Goal: Check status: Check status

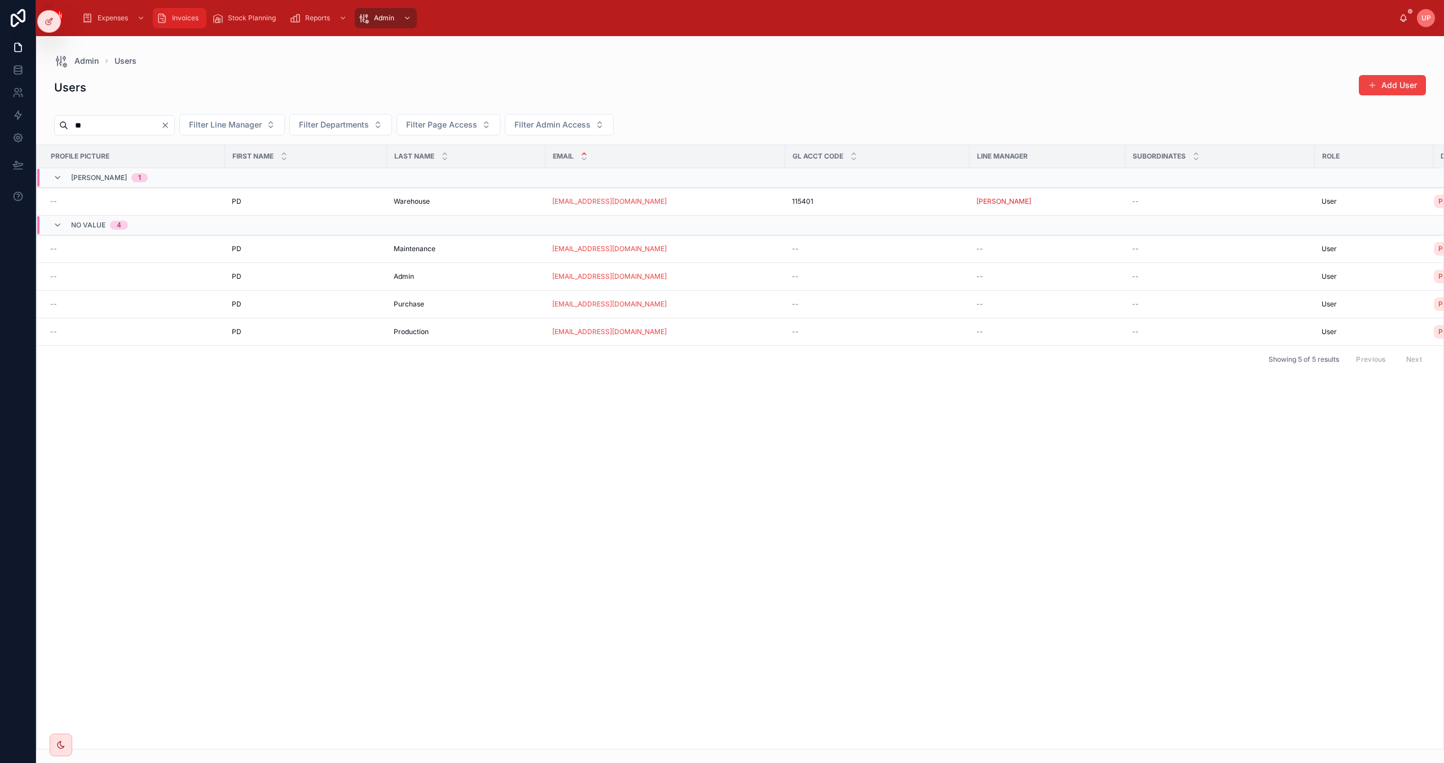
click at [186, 20] on span "Invoices" at bounding box center [185, 18] width 27 height 9
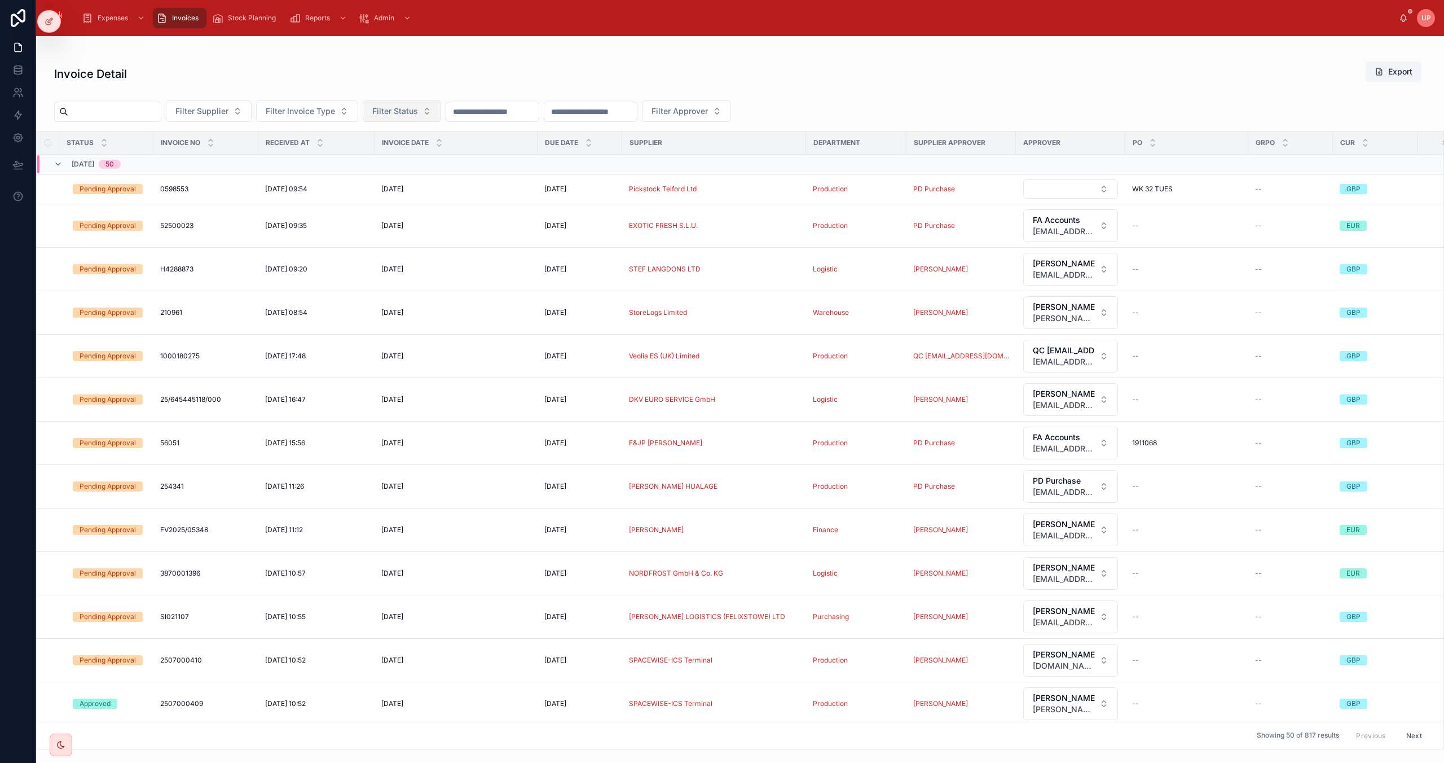
click at [418, 109] on span "Filter Status" at bounding box center [395, 111] width 46 height 11
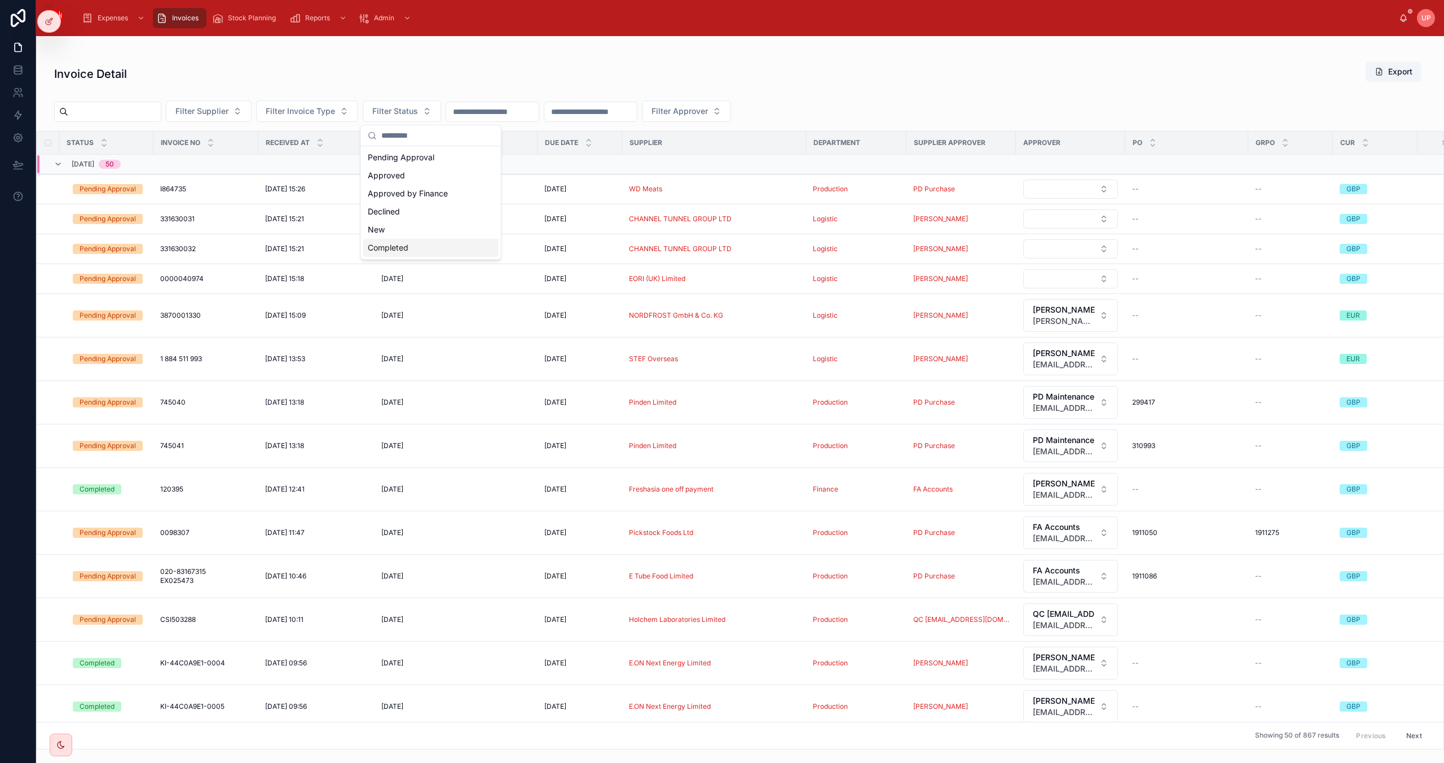
click at [393, 247] on div "Completed" at bounding box center [430, 248] width 135 height 18
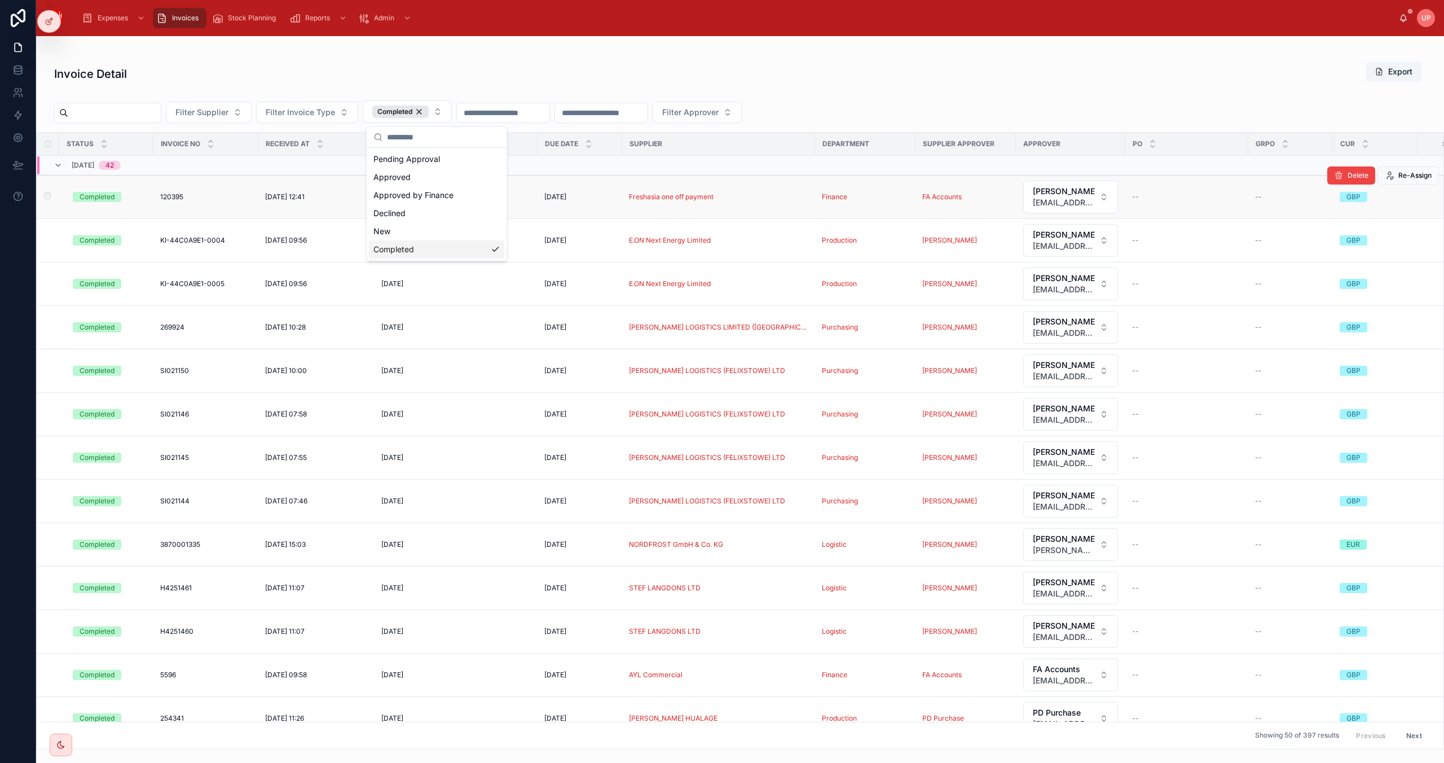
click at [98, 199] on div "Completed" at bounding box center [97, 197] width 35 height 10
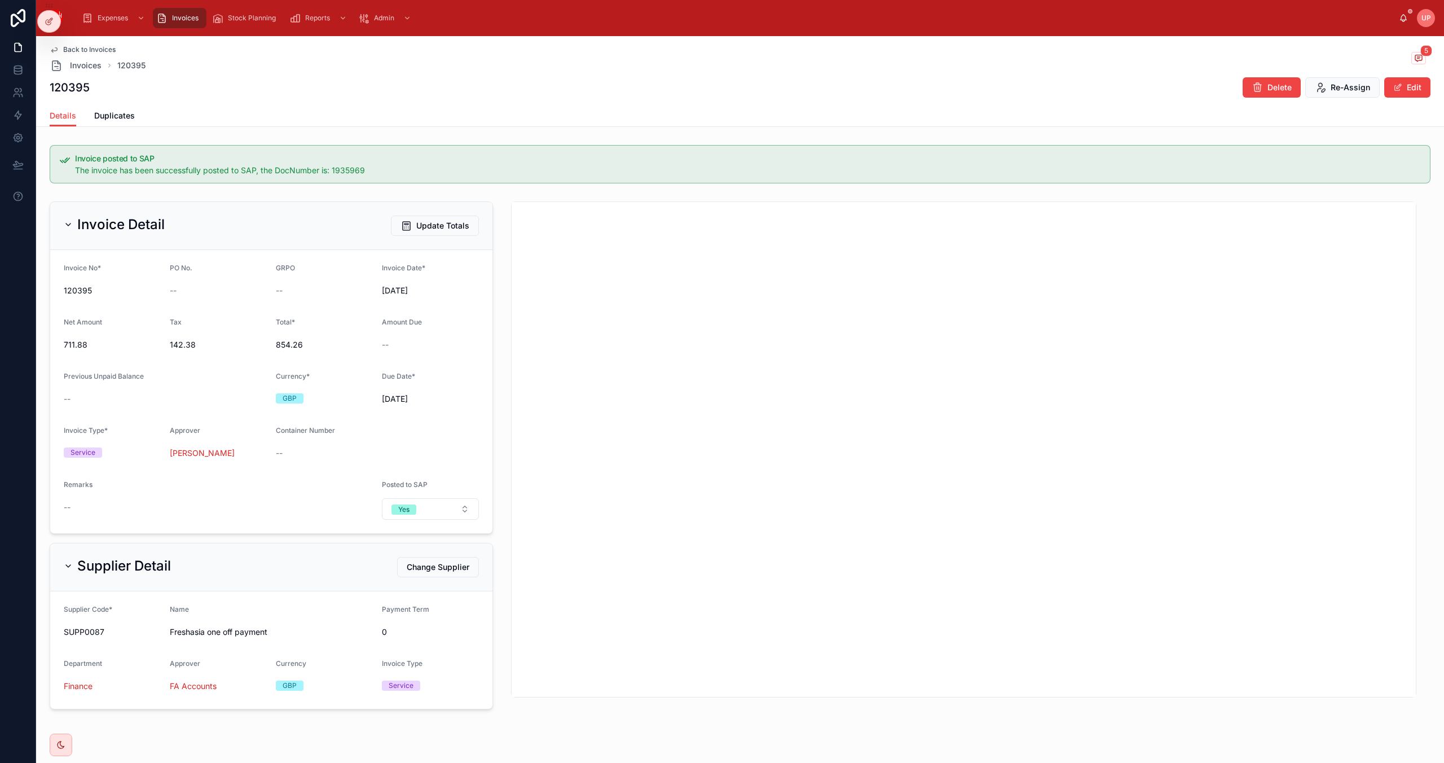
click at [176, 23] on div "Invoices" at bounding box center [179, 18] width 47 height 18
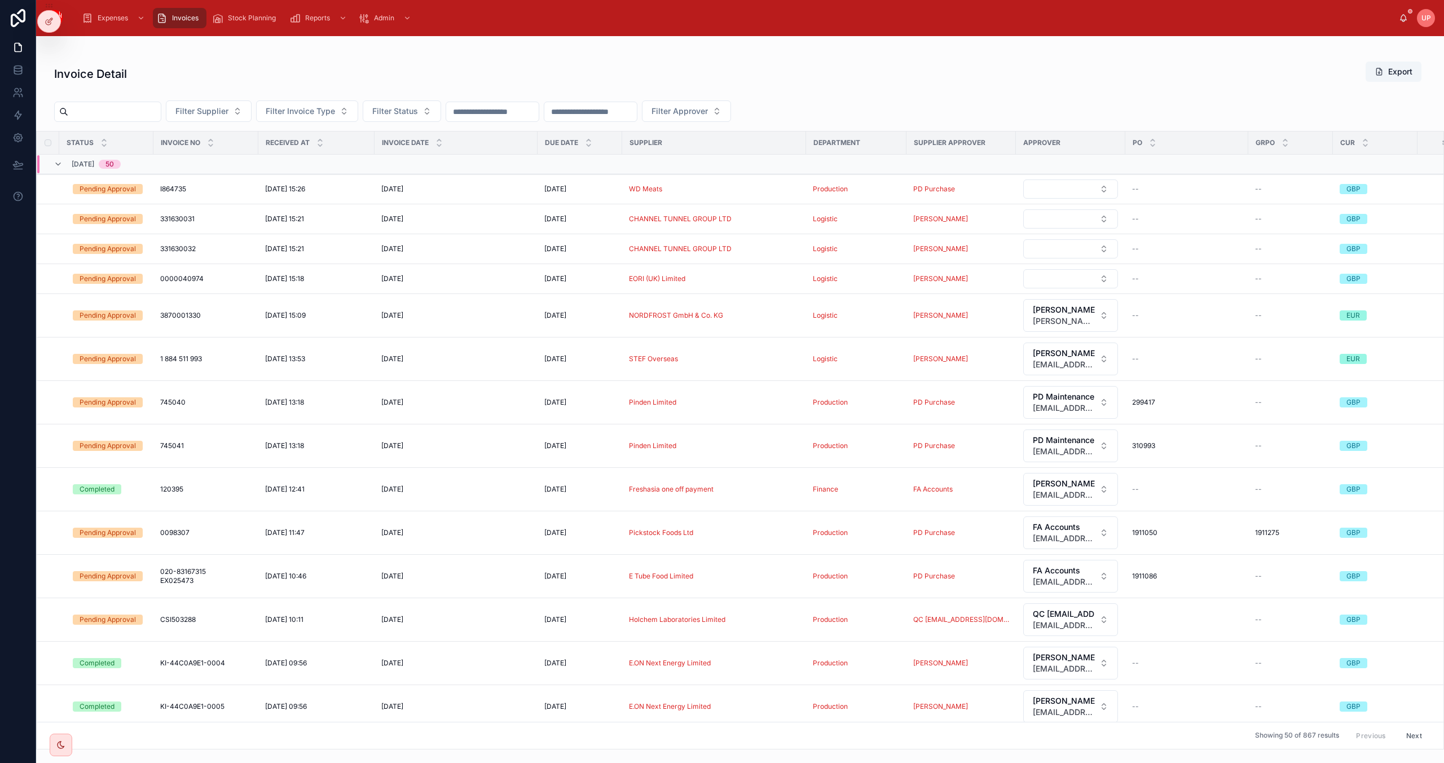
click at [144, 116] on input "text" at bounding box center [114, 112] width 93 height 16
click at [317, 104] on button "Filter Invoice Type" at bounding box center [307, 110] width 102 height 21
click at [222, 109] on span "Filter Supplier" at bounding box center [201, 111] width 53 height 11
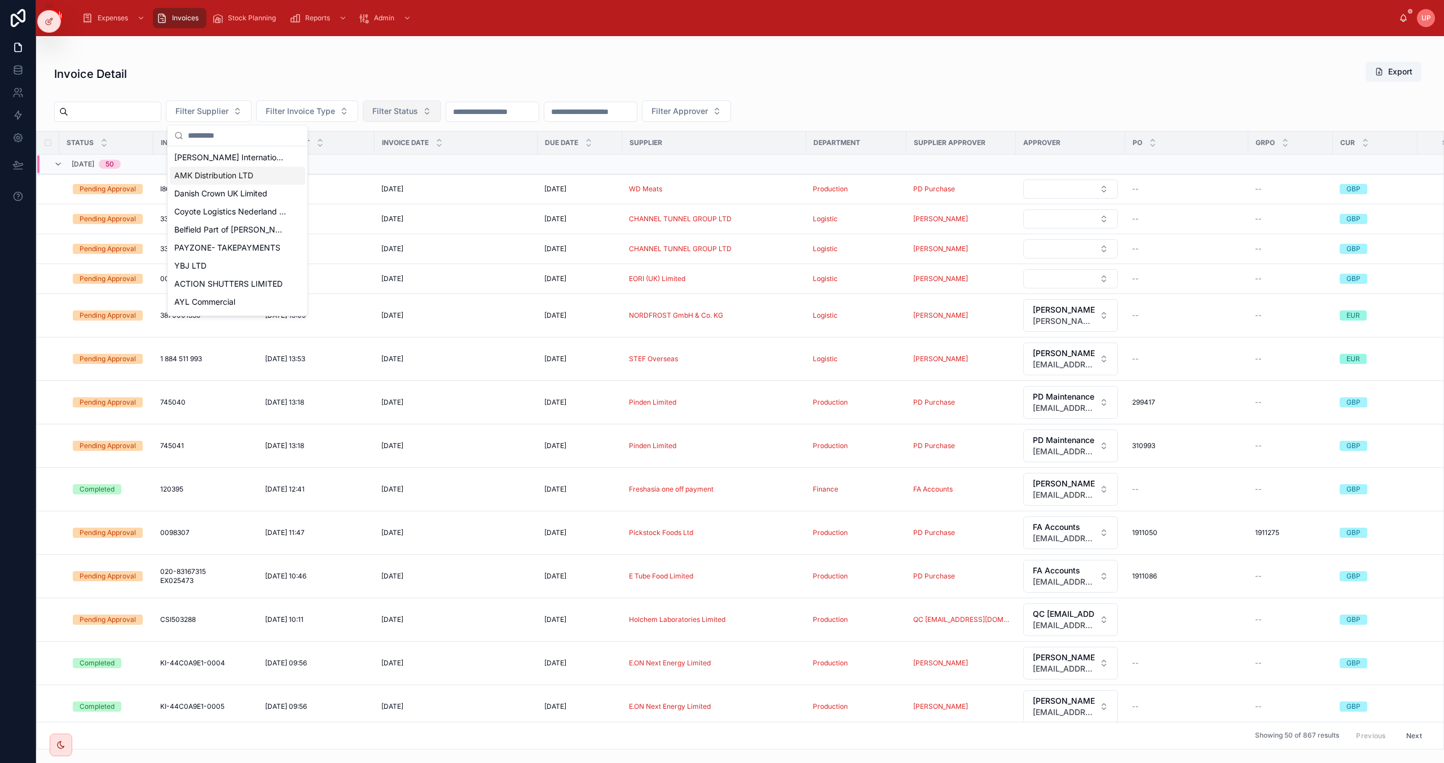
click at [405, 108] on span "Filter Status" at bounding box center [395, 111] width 46 height 11
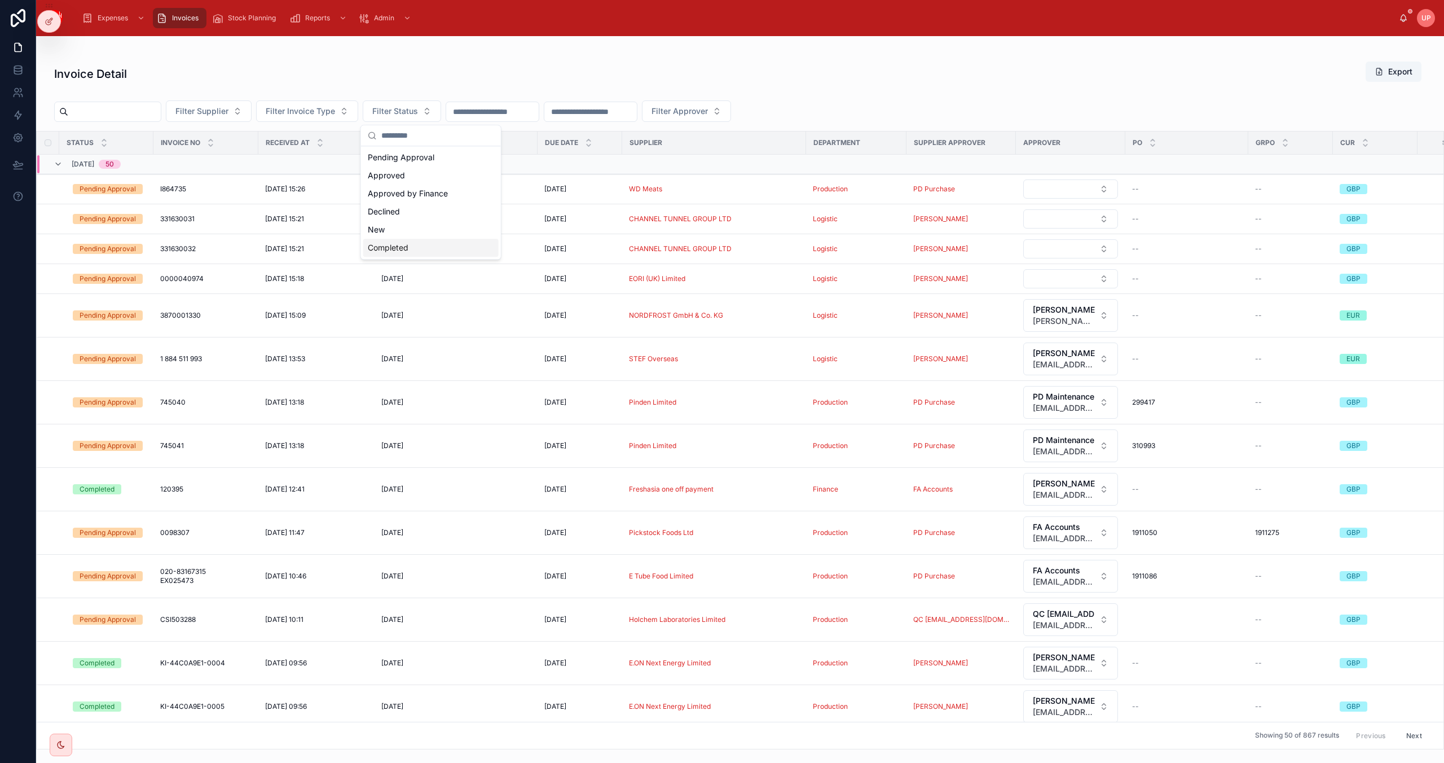
click at [389, 246] on div "Completed" at bounding box center [430, 248] width 135 height 18
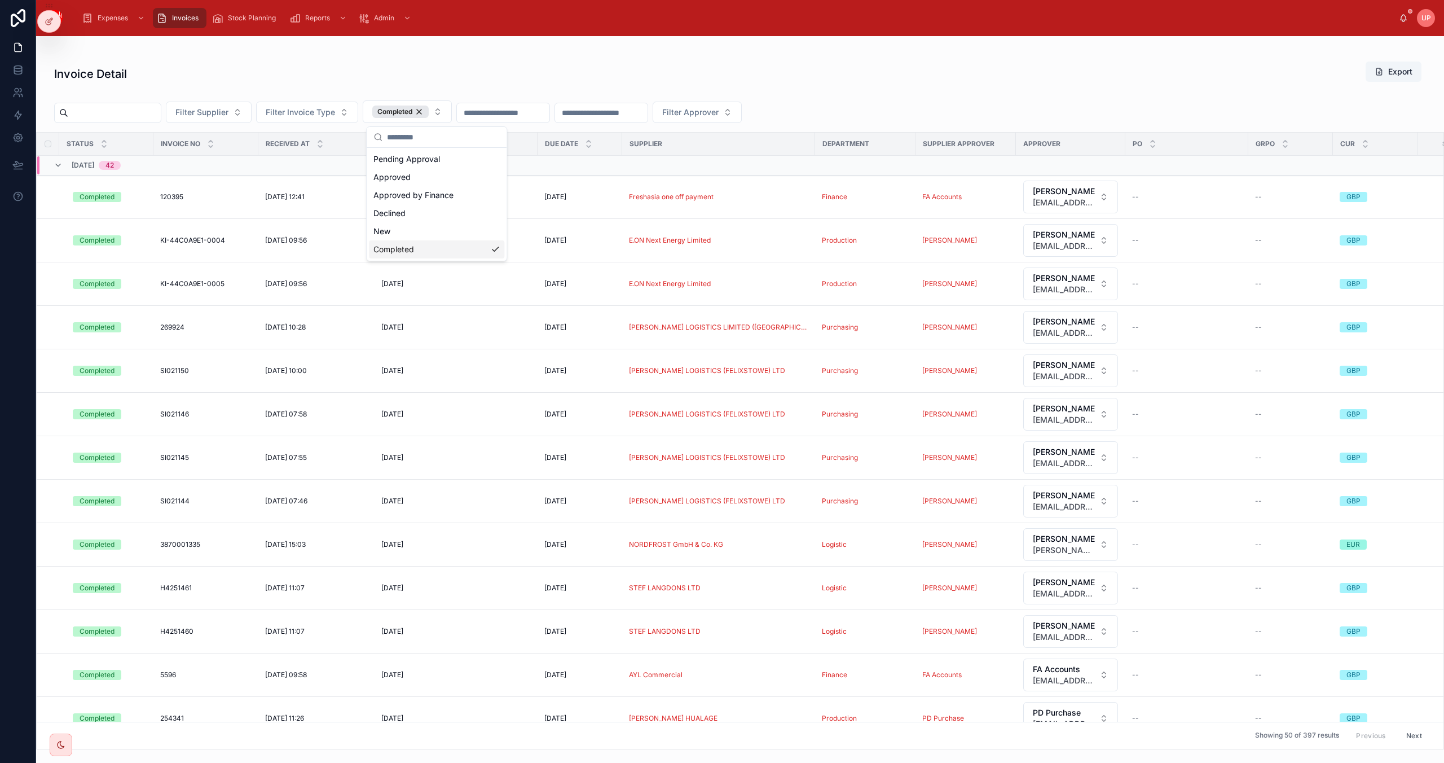
drag, startPoint x: 360, startPoint y: 34, endPoint x: 364, endPoint y: 48, distance: 14.6
click at [361, 34] on div "Expenses Invoices Stock Planning Reports Admin UP [PERSON_NAME]" at bounding box center [740, 18] width 1408 height 36
click at [94, 330] on div "Completed" at bounding box center [97, 327] width 35 height 10
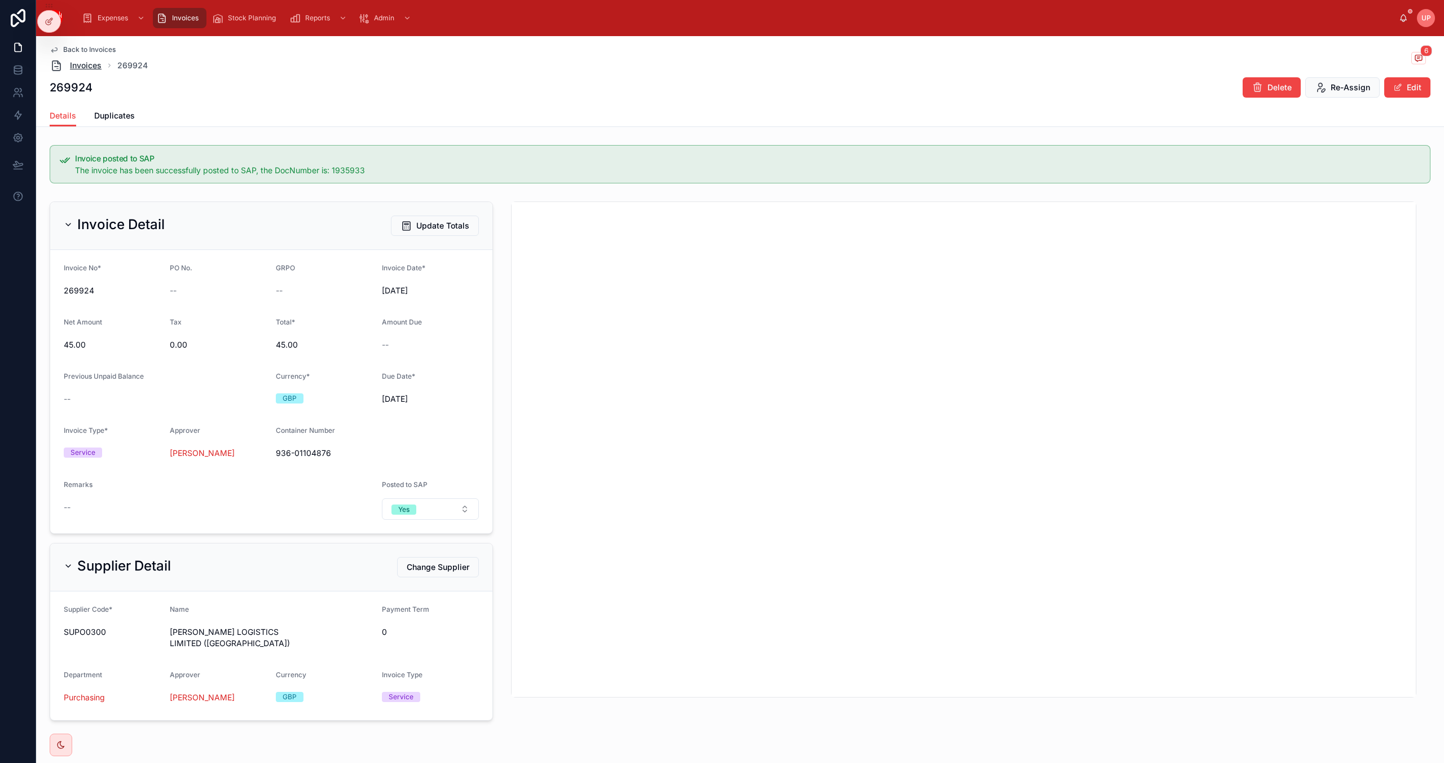
click at [86, 64] on span "Invoices" at bounding box center [86, 65] width 32 height 11
